Goal: Browse casually

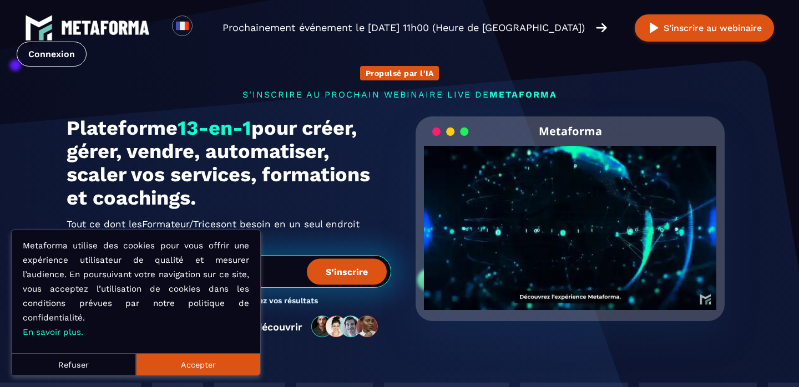
click at [199, 356] on button "Accepter" at bounding box center [198, 364] width 124 height 22
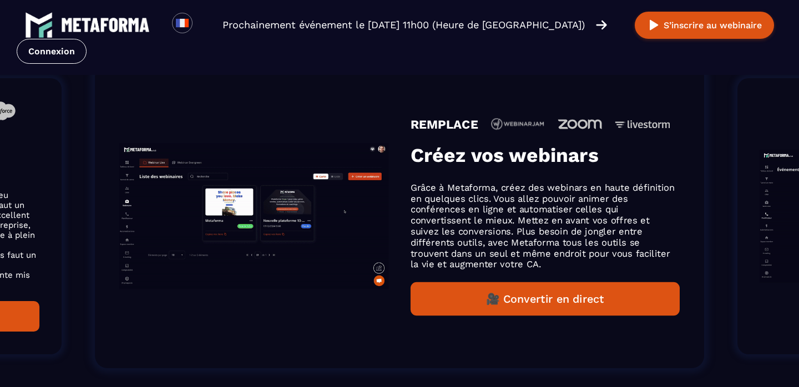
scroll to position [773, 0]
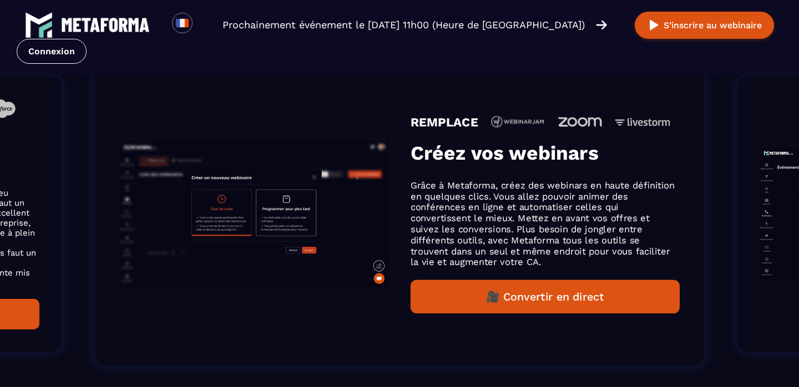
drag, startPoint x: 540, startPoint y: 210, endPoint x: 313, endPoint y: 209, distance: 226.9
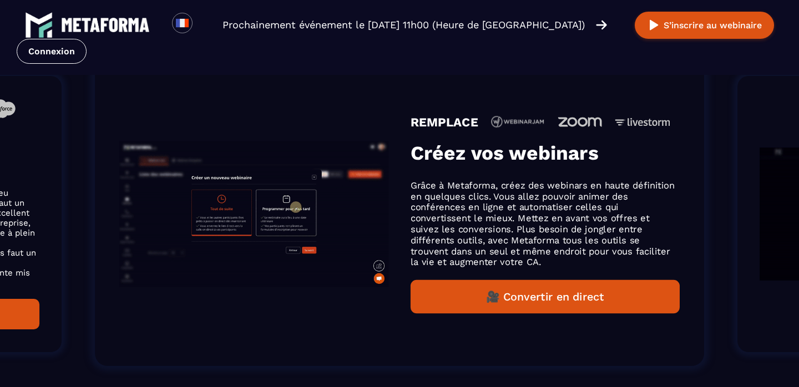
click at [411, 209] on p "Grâce à Metaforma, créez des webinars en haute définition en quelques clics. Vo…" at bounding box center [545, 224] width 269 height 88
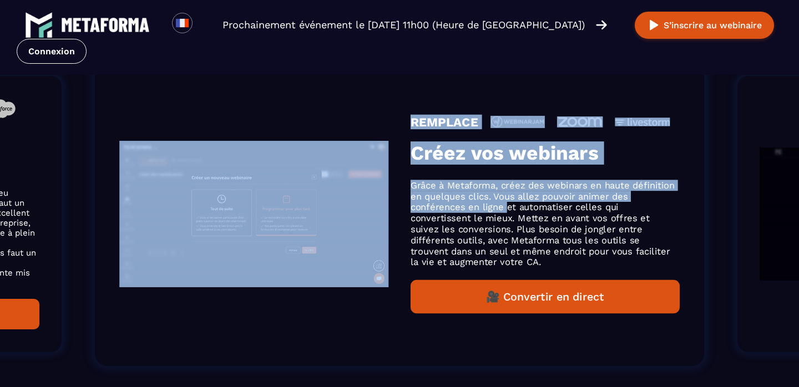
drag, startPoint x: 505, startPoint y: 210, endPoint x: 178, endPoint y: 210, distance: 327.9
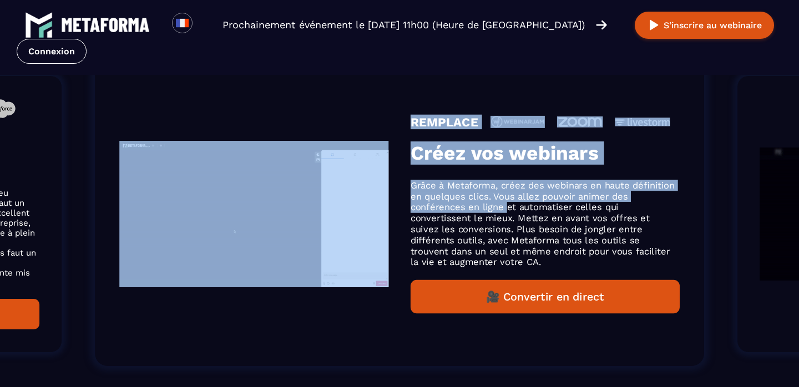
click at [179, 210] on div "REMPLACE Créez vos webinars Grâce à Metaforma, créez des webinars en haute défi…" at bounding box center [399, 214] width 609 height 304
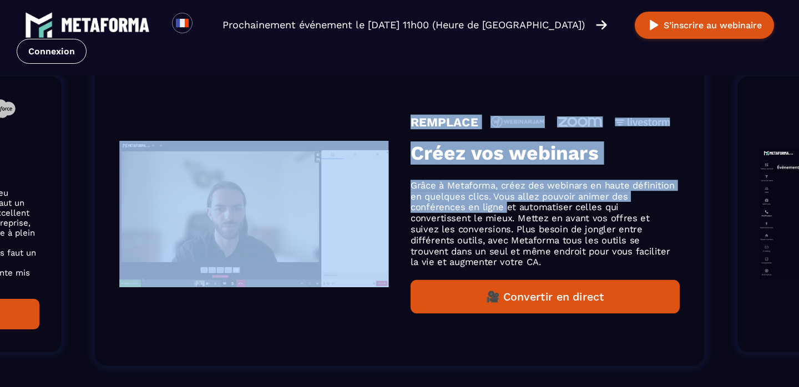
click at [577, 214] on p "Grâce à Metaforma, créez des webinars en haute définition en quelques clics. Vo…" at bounding box center [545, 224] width 269 height 88
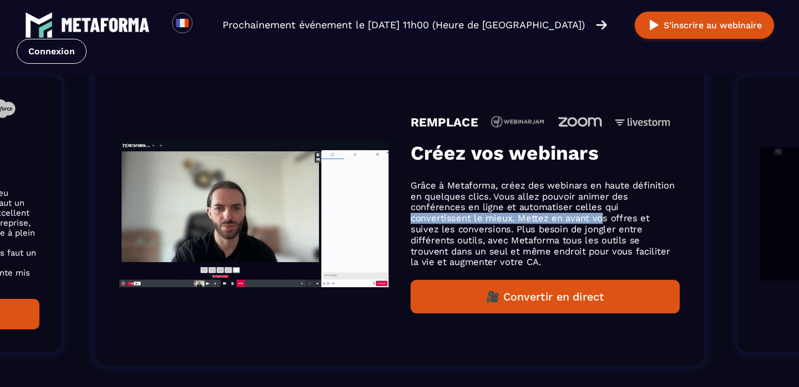
drag, startPoint x: 603, startPoint y: 220, endPoint x: 94, endPoint y: 243, distance: 508.7
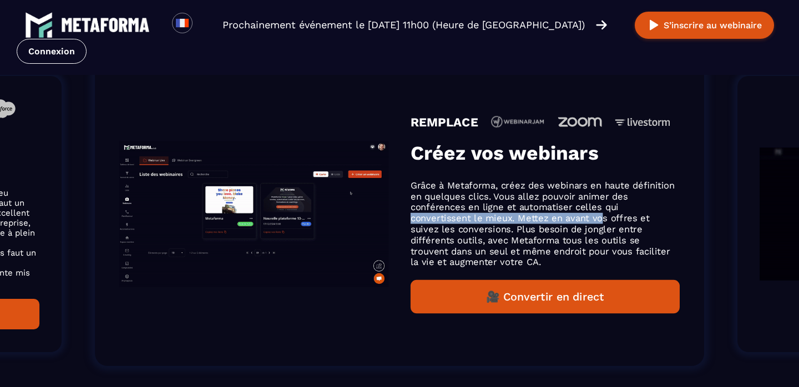
click at [100, 243] on div "REMPLACE Créez vos webinars Grâce à Metaforma, créez des webinars en haute défi…" at bounding box center [399, 214] width 609 height 304
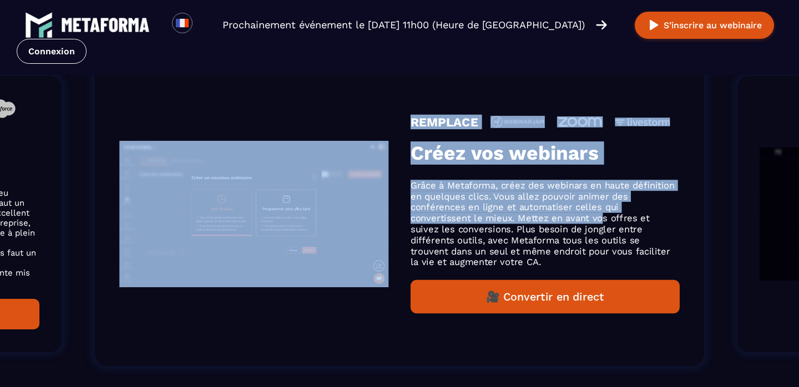
click at [590, 212] on p "Grâce à Metaforma, créez des webinars en haute définition en quelques clics. Vo…" at bounding box center [545, 224] width 269 height 88
